Goal: Find specific page/section

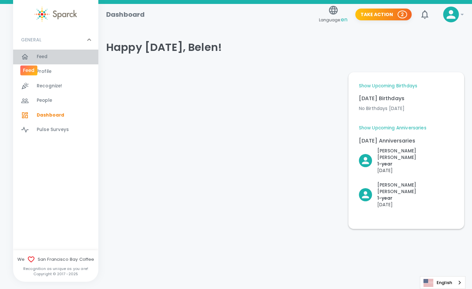
click at [29, 55] on div at bounding box center [29, 57] width 16 height 8
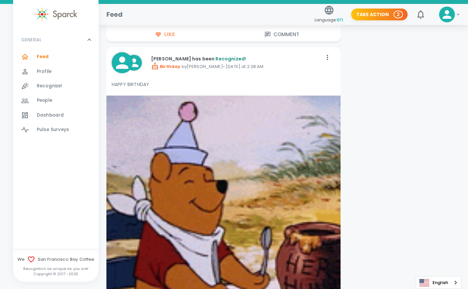
scroll to position [1093, 0]
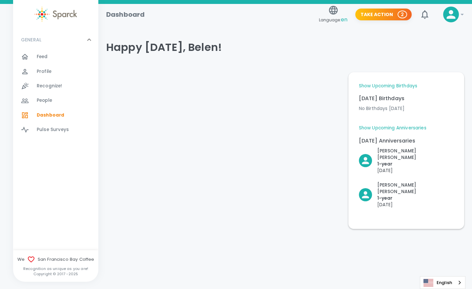
click at [384, 85] on link "Show Upcoming Birthdays" at bounding box center [388, 86] width 58 height 7
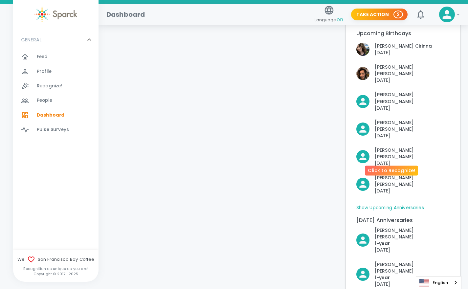
scroll to position [95, 0]
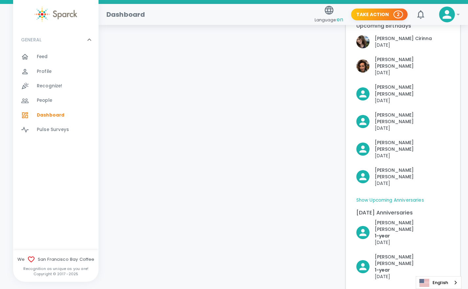
click at [29, 54] on div at bounding box center [29, 57] width 16 height 8
